Goal: Navigation & Orientation: Find specific page/section

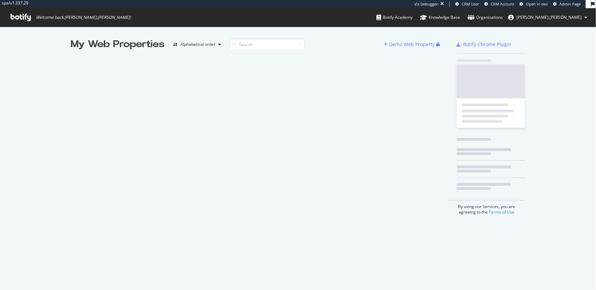
scroll to position [290, 596]
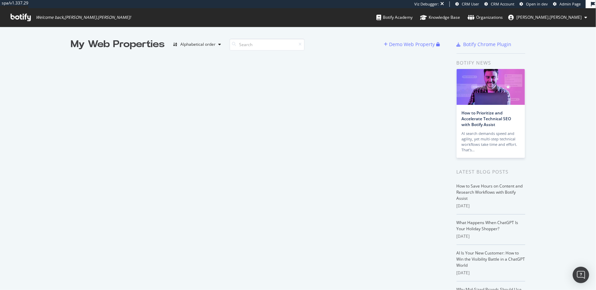
click at [107, 41] on div "My Web Properties" at bounding box center [118, 45] width 94 height 14
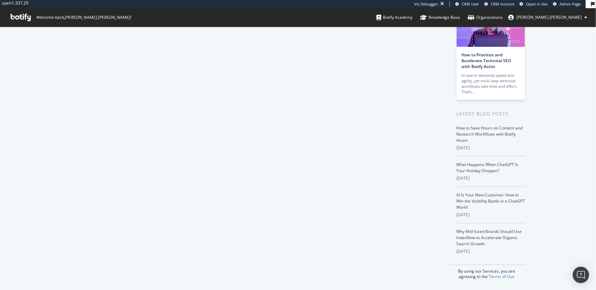
scroll to position [0, 0]
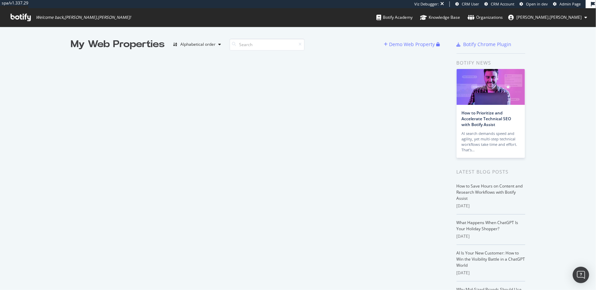
click at [568, 5] on span "Admin Page" at bounding box center [570, 3] width 21 height 5
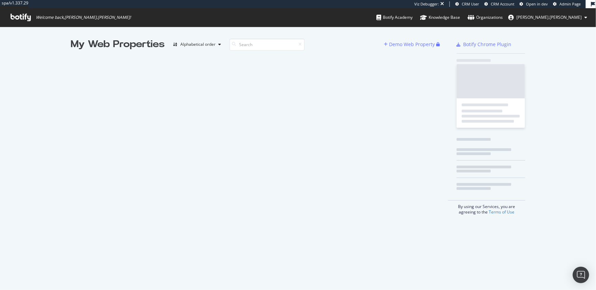
scroll to position [290, 596]
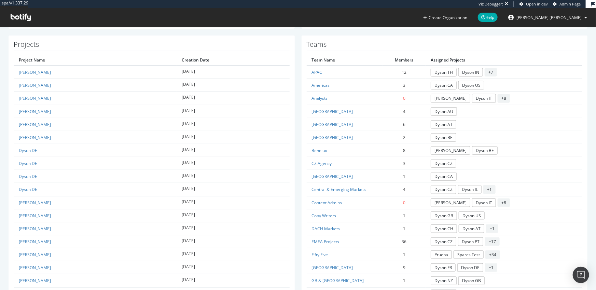
scroll to position [219, 0]
click at [40, 61] on th "Project Name" at bounding box center [95, 61] width 163 height 11
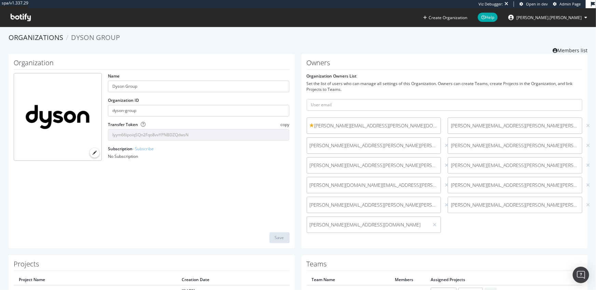
scroll to position [0, 0]
